Goal: Information Seeking & Learning: Learn about a topic

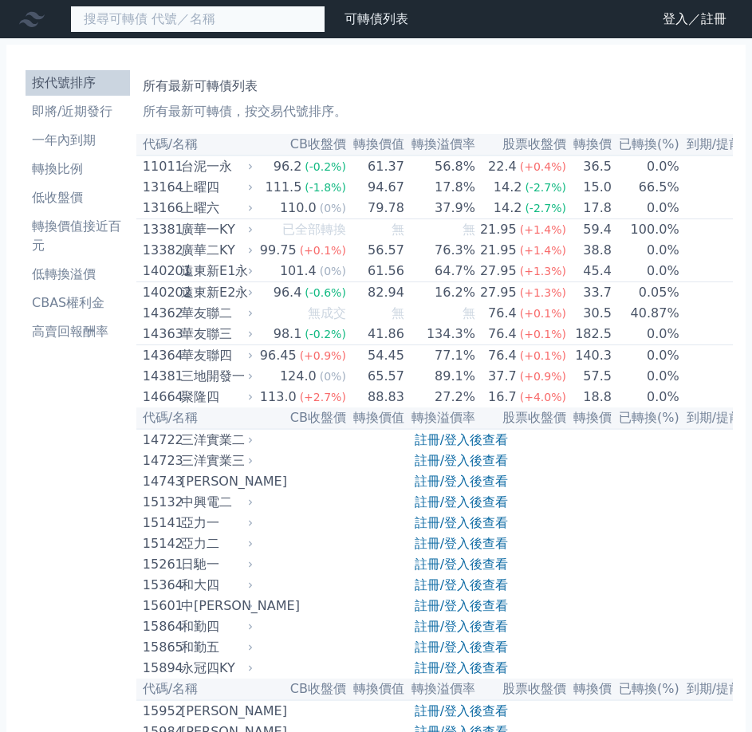
click at [195, 21] on input at bounding box center [197, 19] width 255 height 27
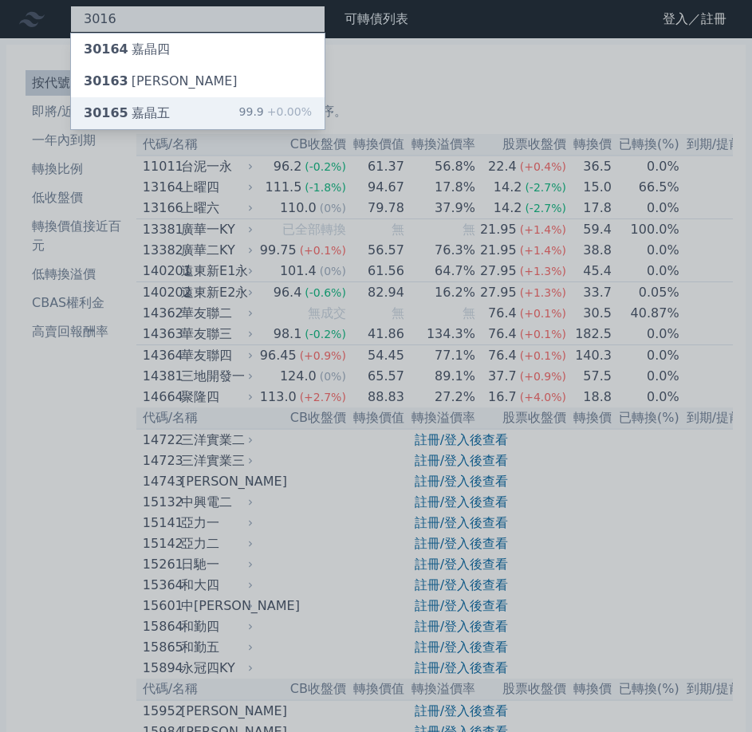
type input "3016"
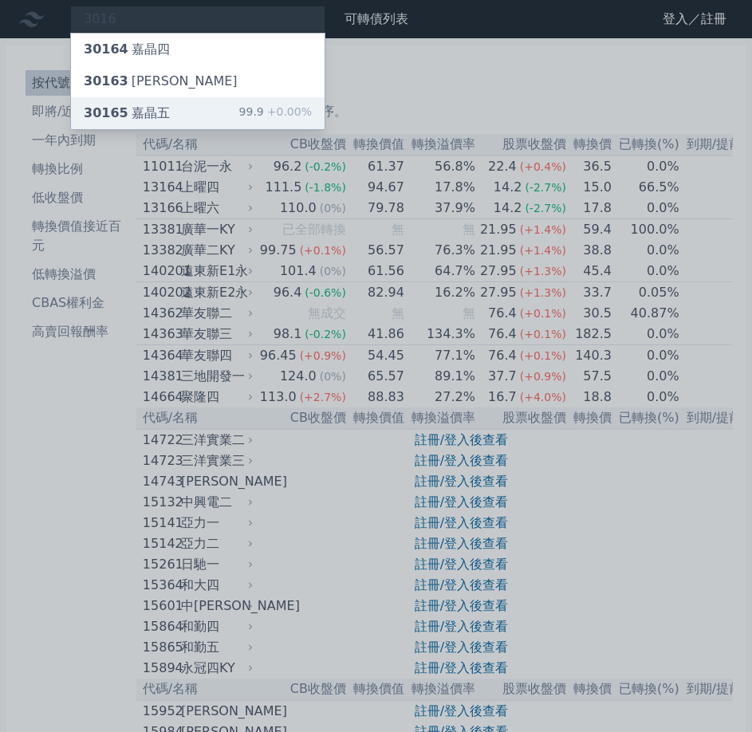
click at [155, 112] on div "30165 嘉晶五" at bounding box center [127, 113] width 86 height 19
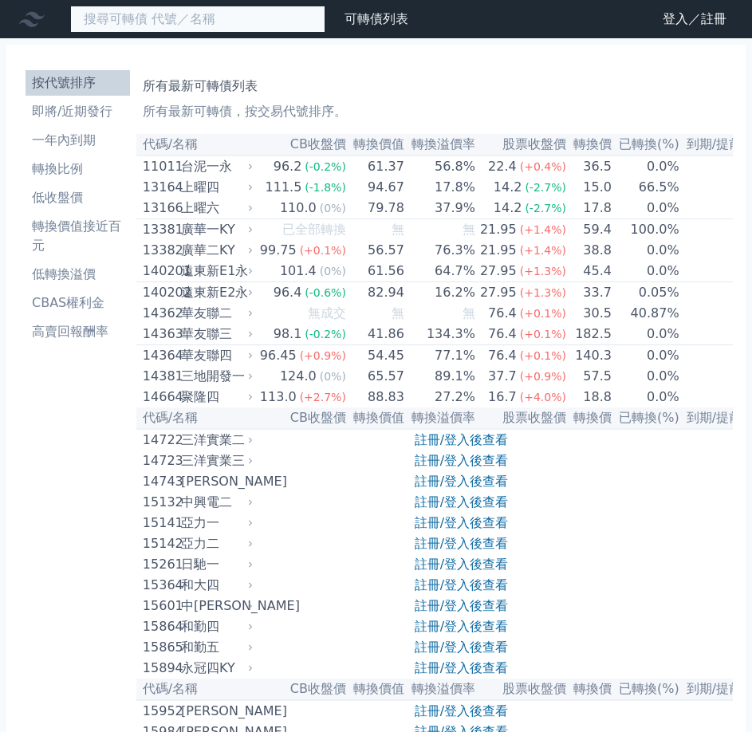
click at [195, 15] on input at bounding box center [197, 19] width 255 height 27
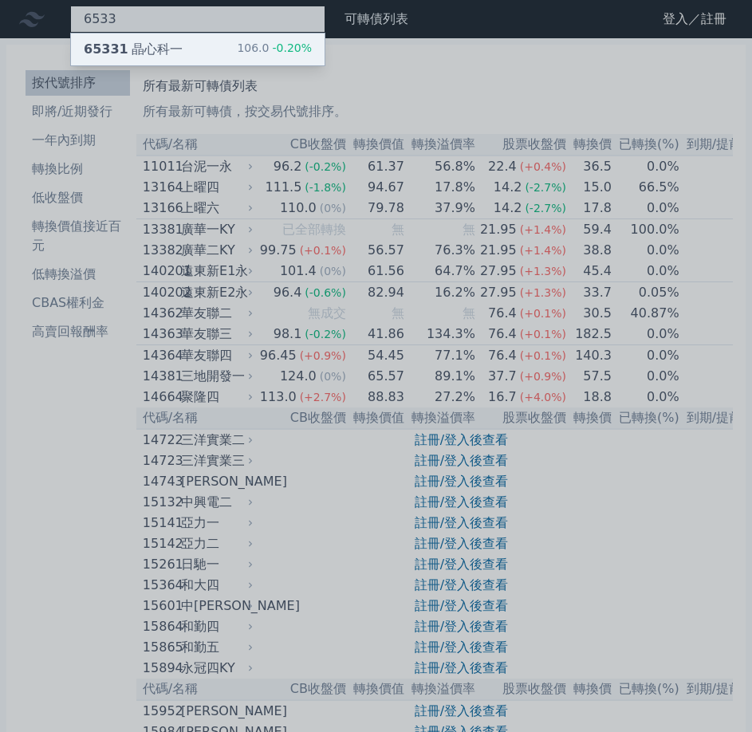
type input "6533"
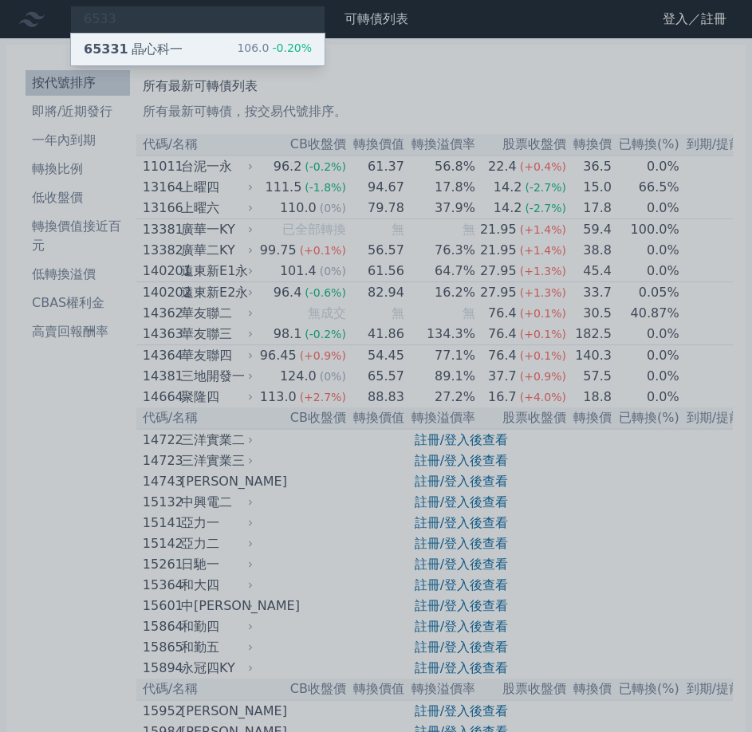
click at [192, 49] on div "65331 晶心科一 106.0 -0.20%" at bounding box center [198, 49] width 254 height 32
